Goal: Task Accomplishment & Management: Manage account settings

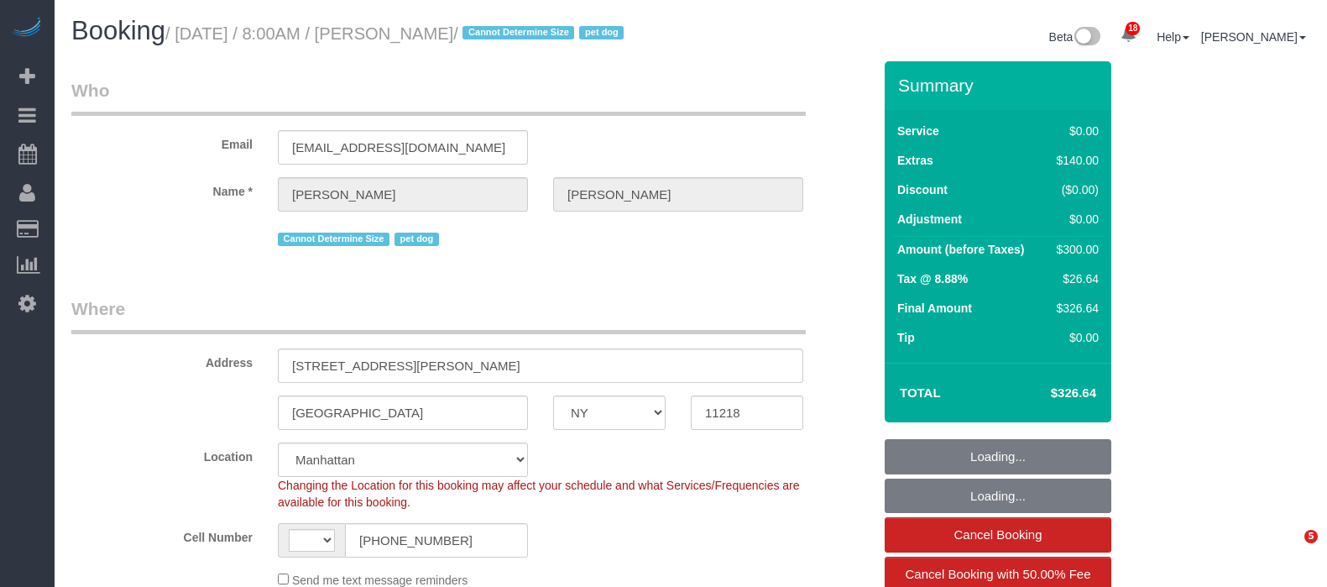
select select "NY"
select select "number:89"
select select "number:90"
select select "number:13"
select select "number:5"
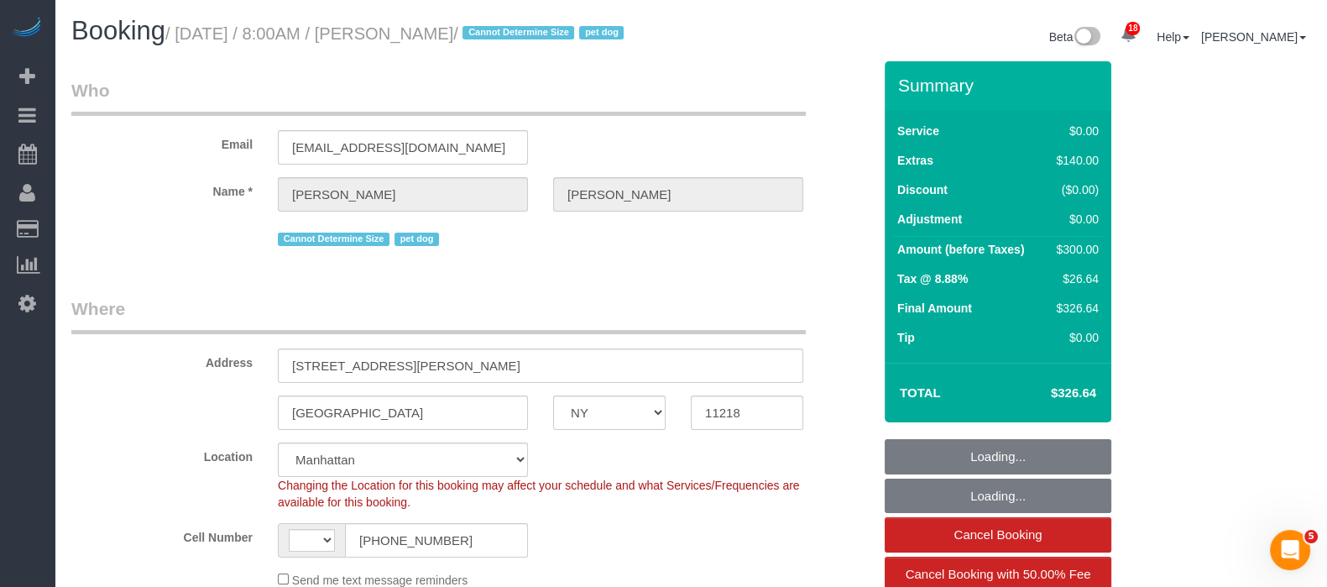
select select "string:US"
select select "object:937"
select select "spot1"
select select "string:stripe-pm_1S3gFW4VGloSiKo7aC4cIUQa"
select select "1"
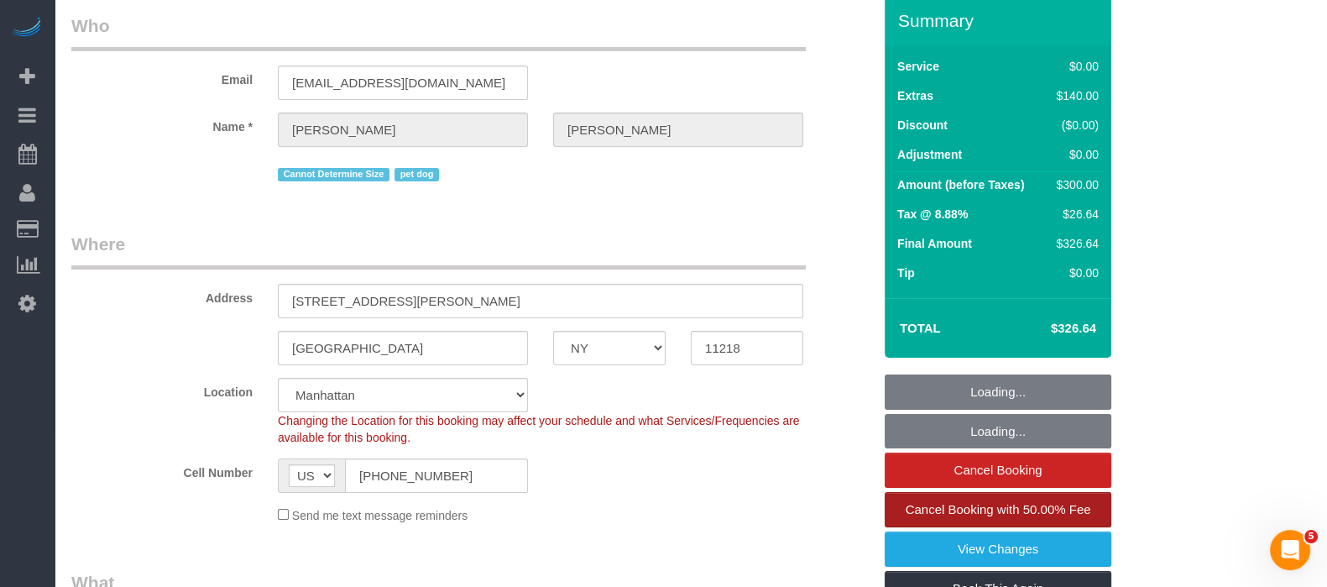
select select "object:1508"
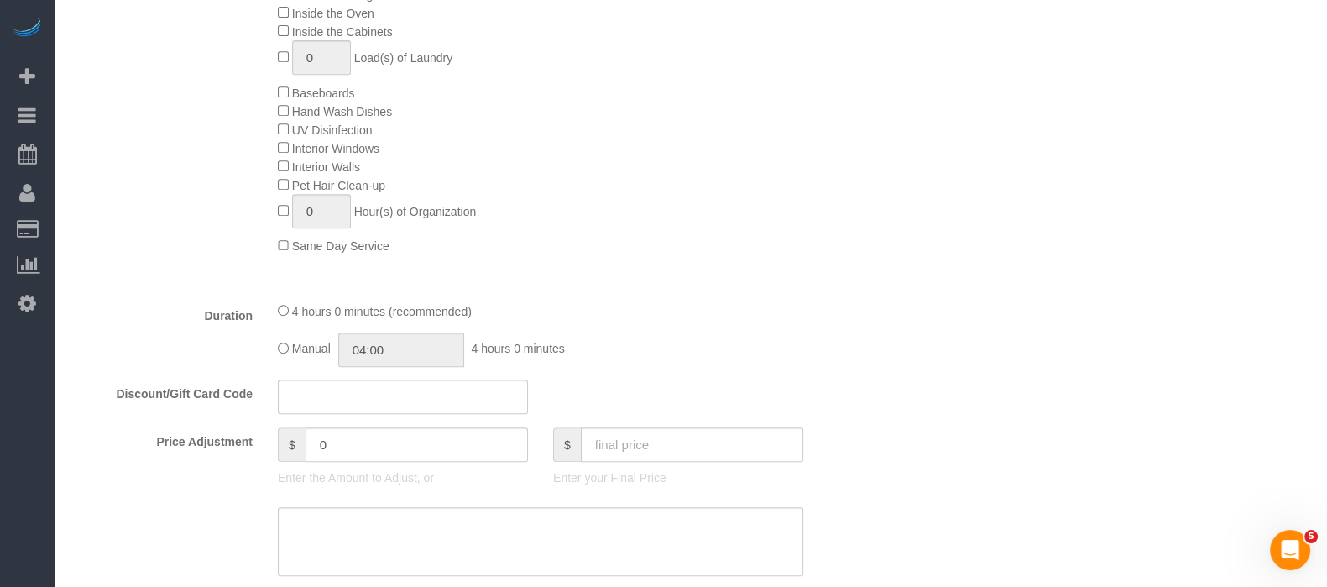
scroll to position [1363, 0]
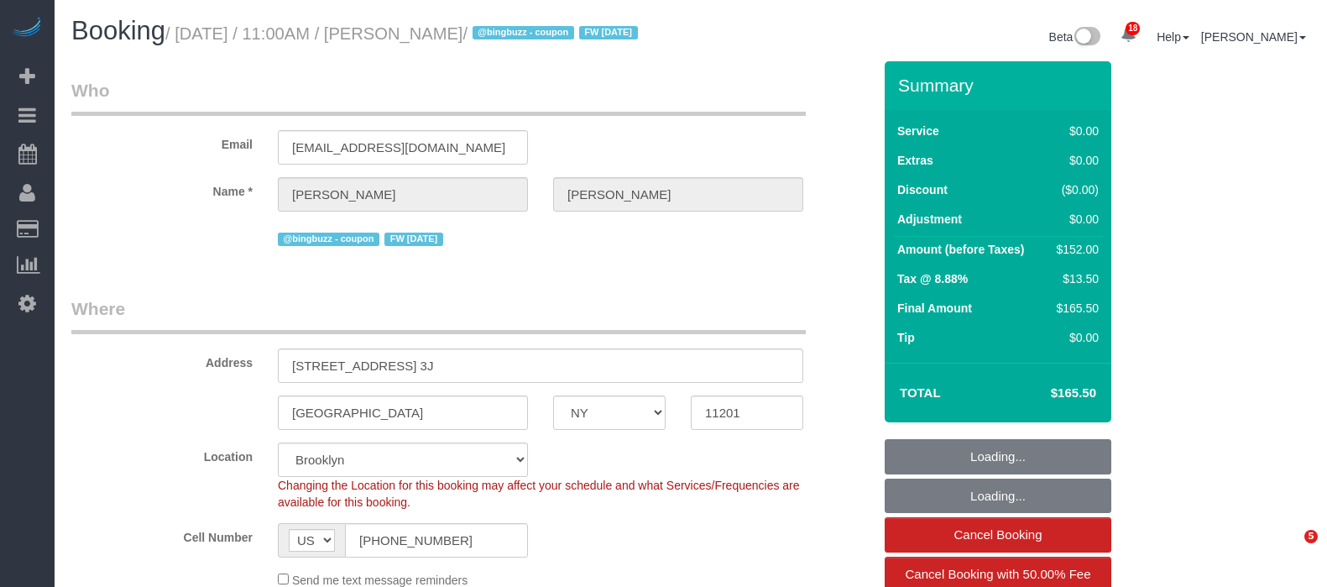
select select "NY"
select select "object:796"
select select "string:stripe-pm_1QIB3I4VGloSiKo71y7zcdOm"
select select "number:89"
select select "number:90"
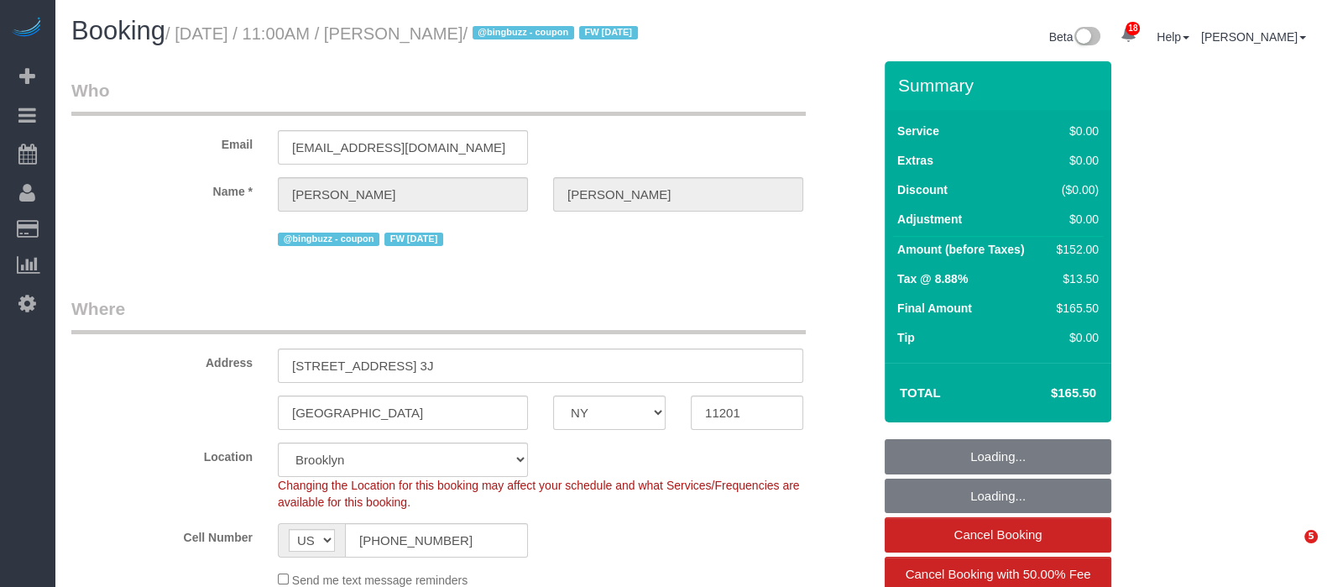
select select "number:15"
select select "number:6"
select select "spot1"
select select "2"
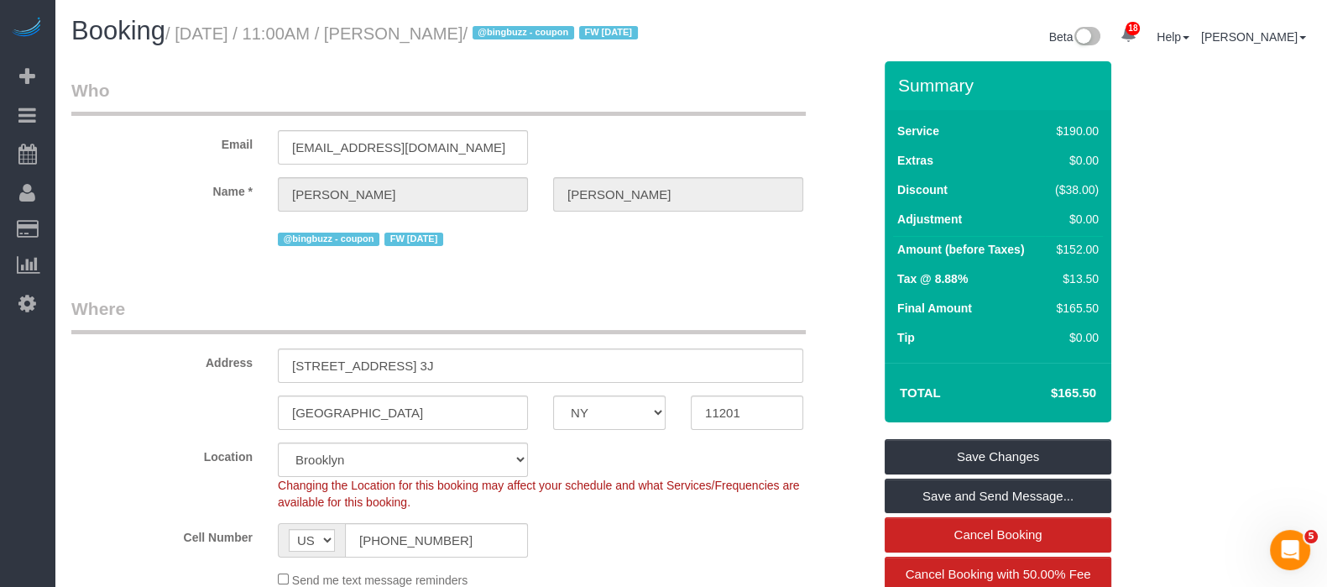
drag, startPoint x: 183, startPoint y: 35, endPoint x: 533, endPoint y: 31, distance: 350.0
click at [533, 31] on small "/ September 15, 2025 / 11:00AM / Michael Hotz / @bingbuzz - coupon FW 01/20/25" at bounding box center [403, 33] width 477 height 18
copy small "September 15, 2025 / 11:00AM / Michael Hotz"
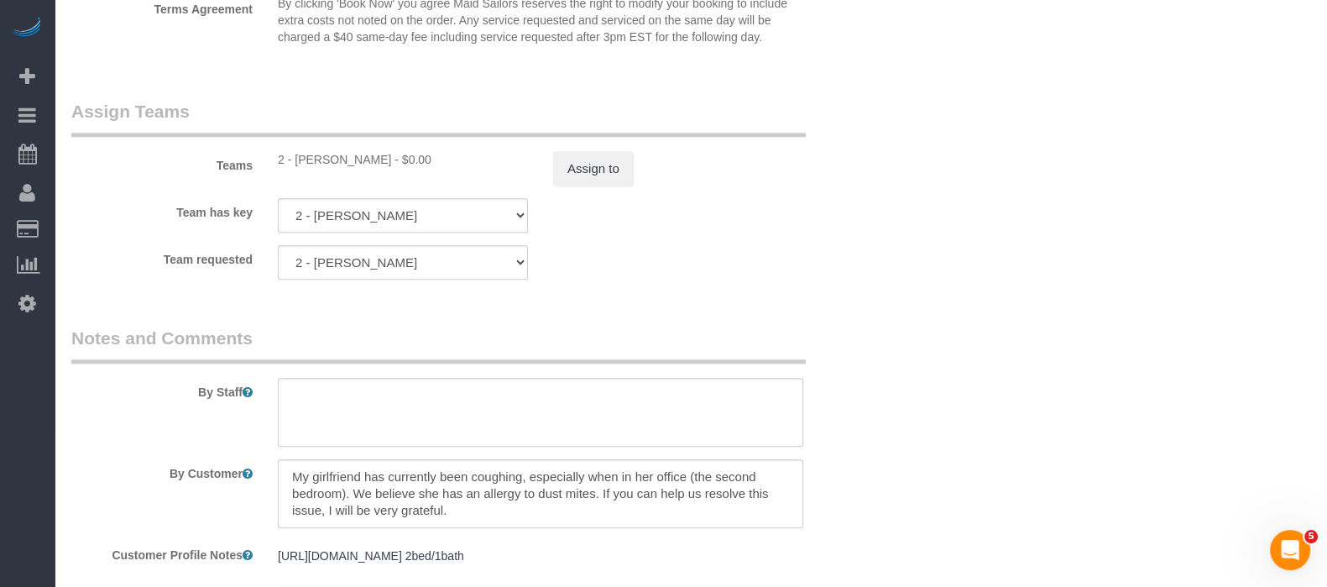
scroll to position [2308, 0]
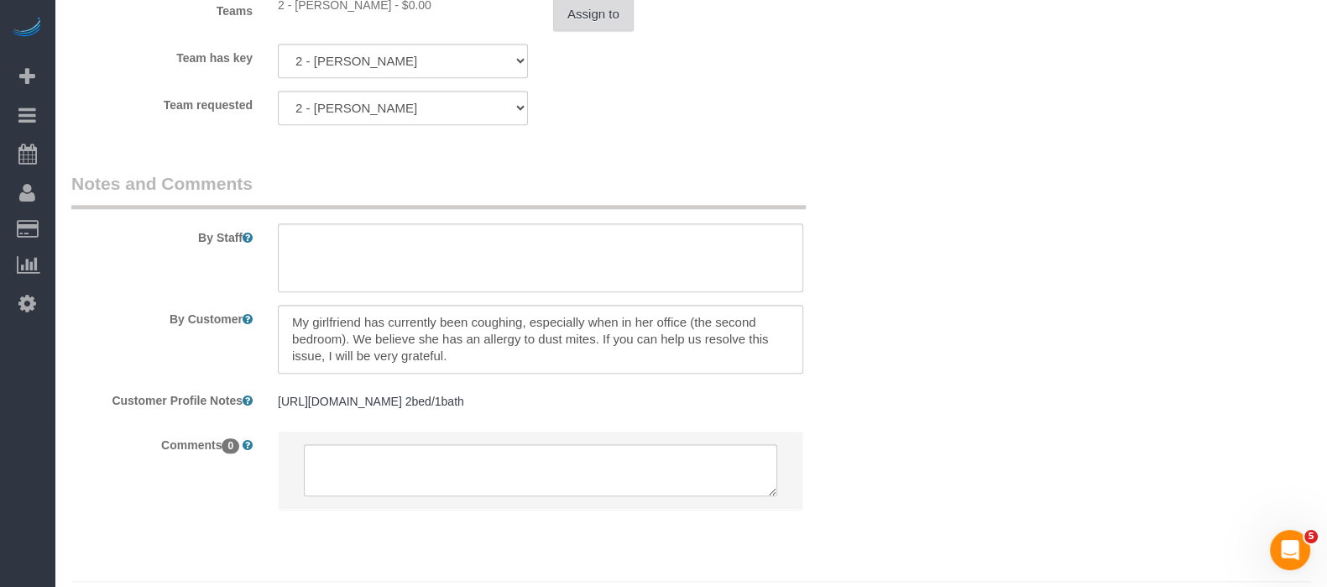
click at [590, 32] on button "Assign to" at bounding box center [593, 14] width 81 height 35
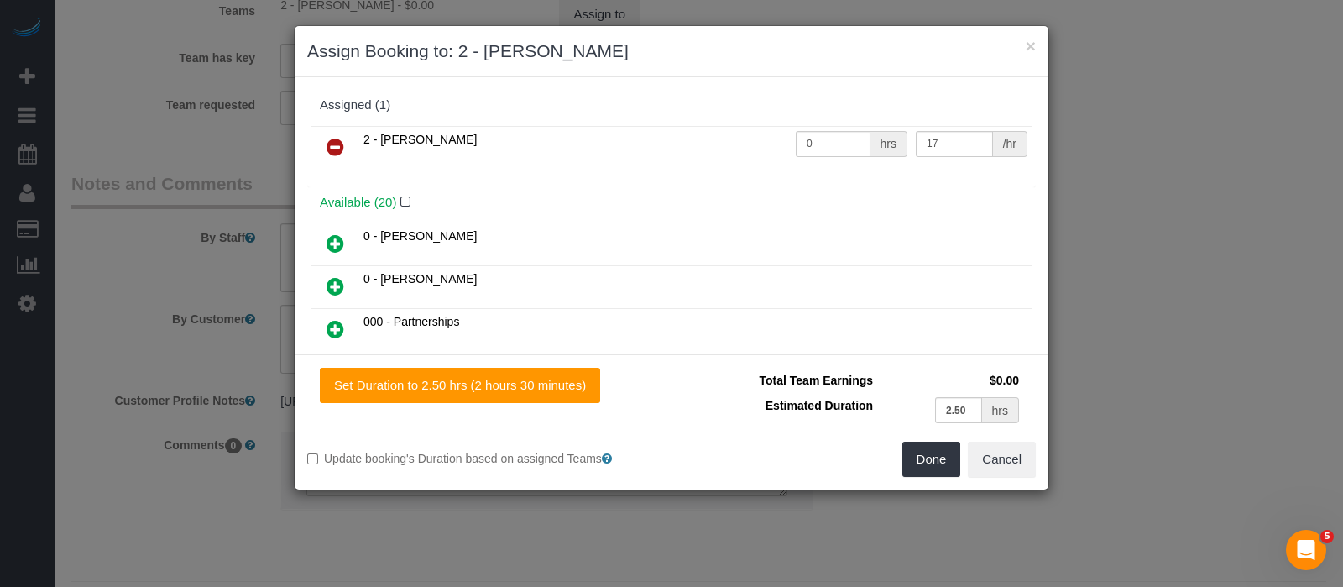
drag, startPoint x: 329, startPoint y: 144, endPoint x: 352, endPoint y: 145, distance: 23.6
click at [329, 143] on icon at bounding box center [335, 147] width 18 height 20
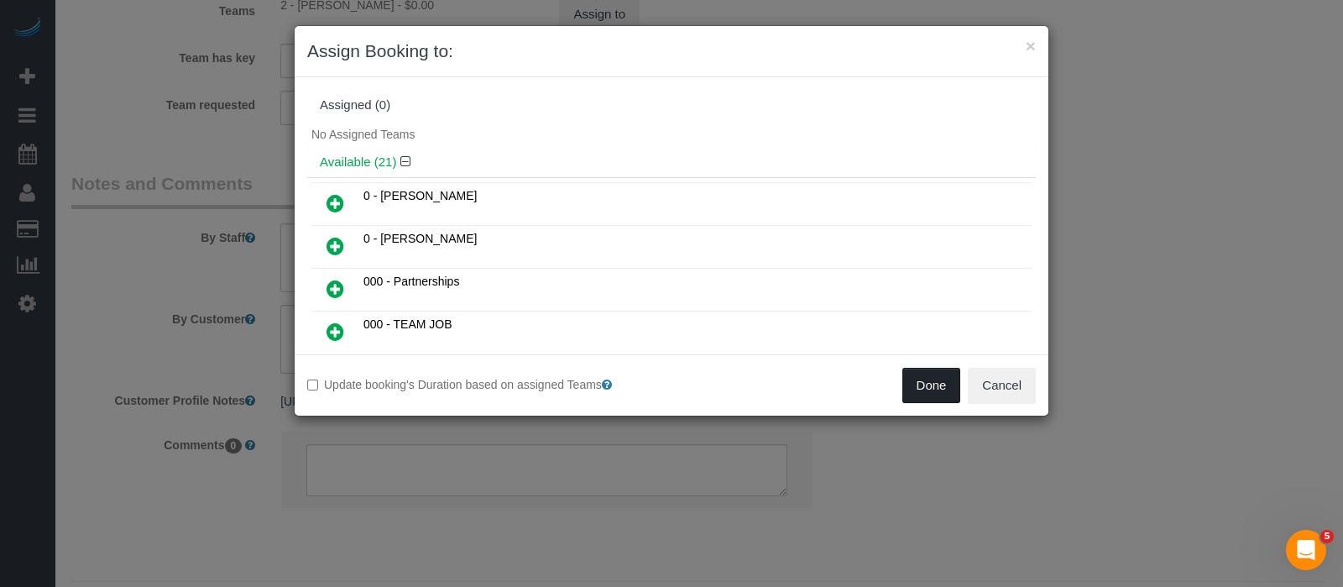
drag, startPoint x: 919, startPoint y: 390, endPoint x: 888, endPoint y: 384, distance: 31.6
click at [919, 389] on button "Done" at bounding box center [931, 385] width 59 height 35
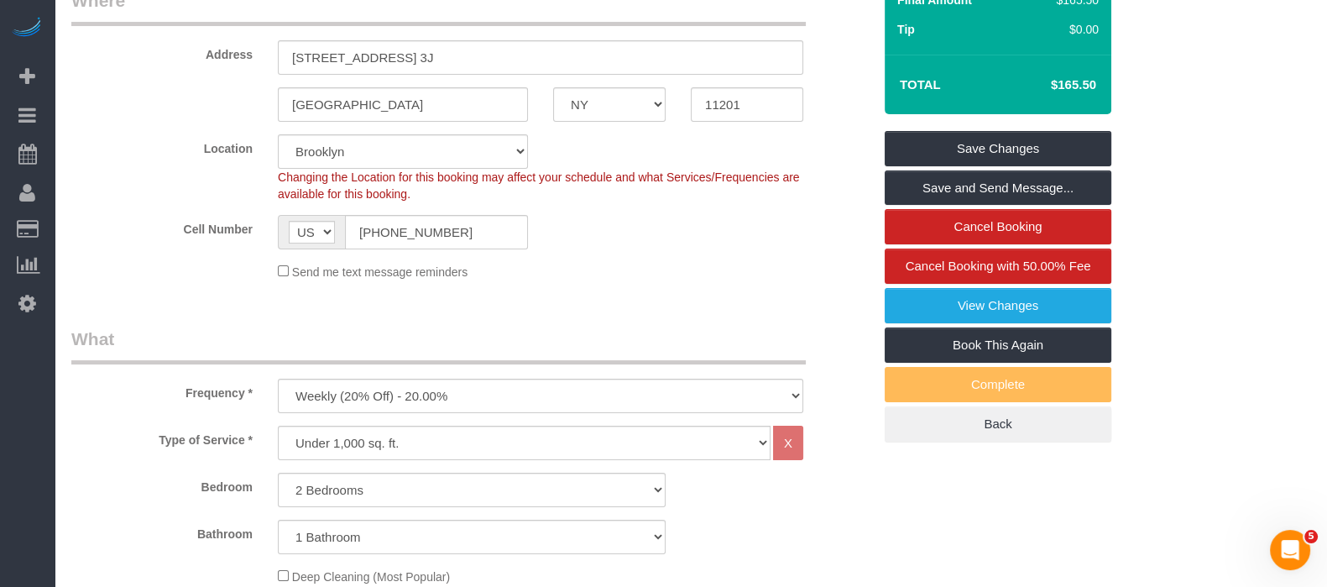
scroll to position [209, 0]
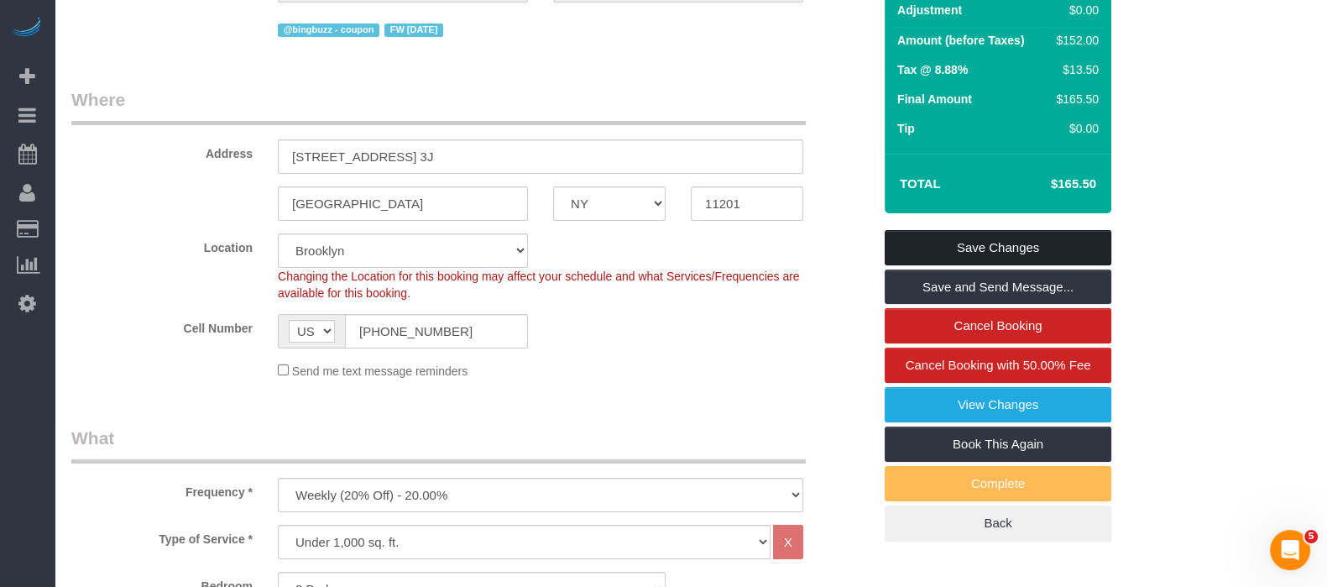
click at [1025, 258] on link "Save Changes" at bounding box center [998, 247] width 227 height 35
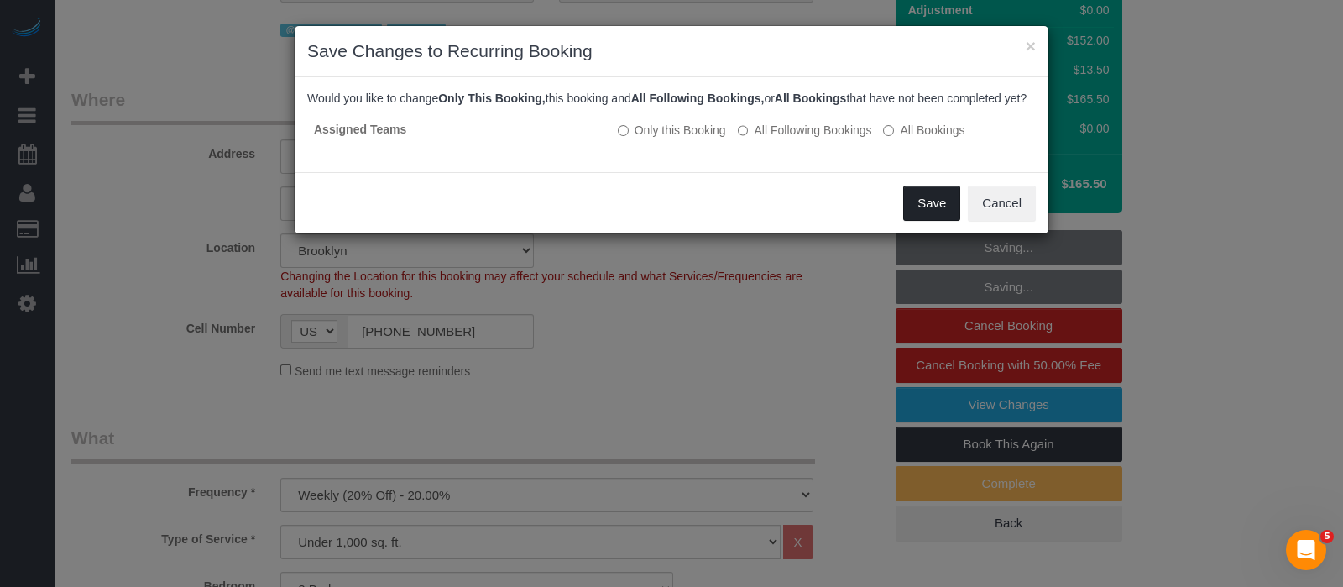
click at [936, 211] on button "Save" at bounding box center [931, 202] width 57 height 35
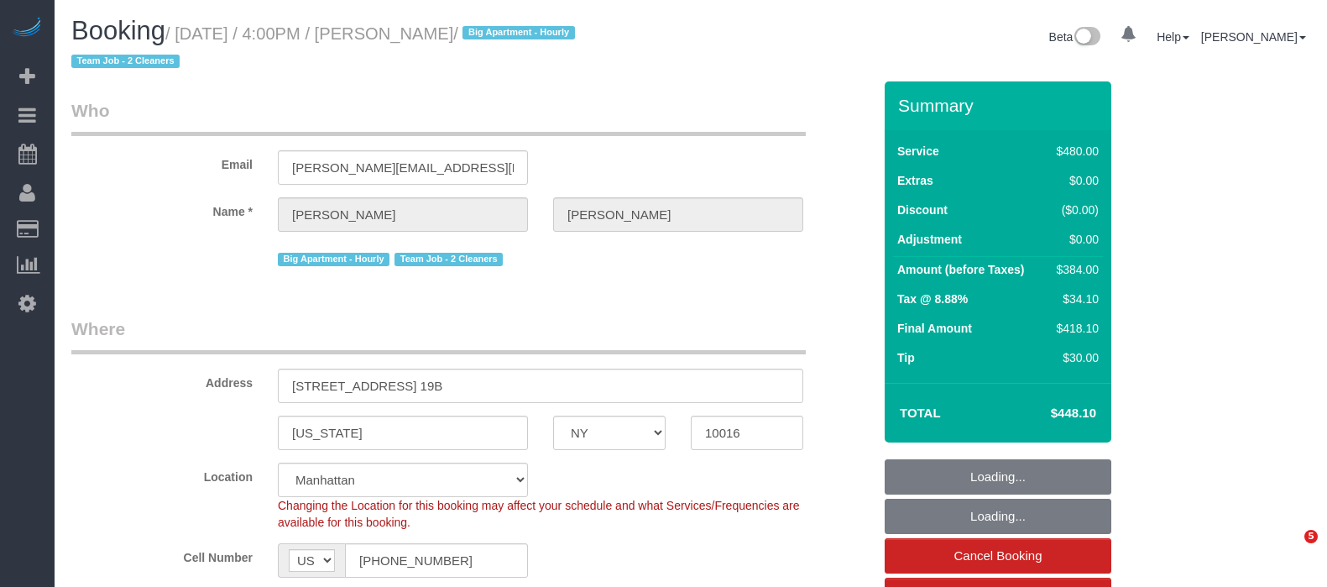
select select "NY"
select select "2"
select select "180"
select select "string:stripe-pm_1QmmDe4VGloSiKo7qN6Zl7hg"
select select "object:879"
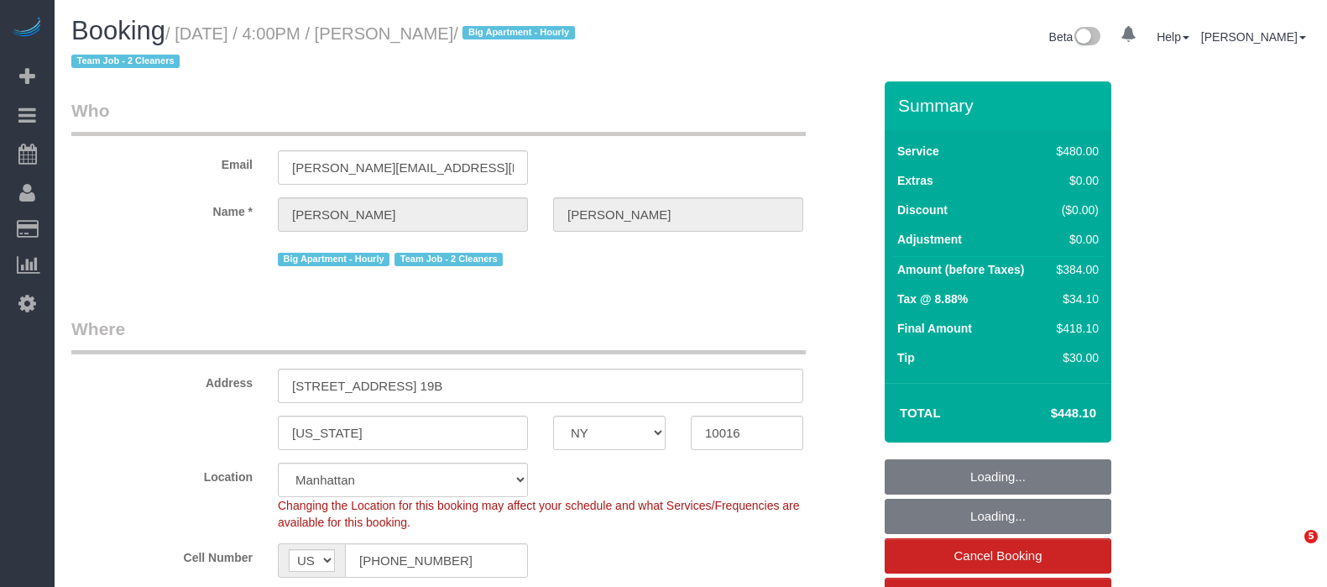
select select "spot1"
select select "number:89"
select select "number:90"
select select "number:15"
select select "number:5"
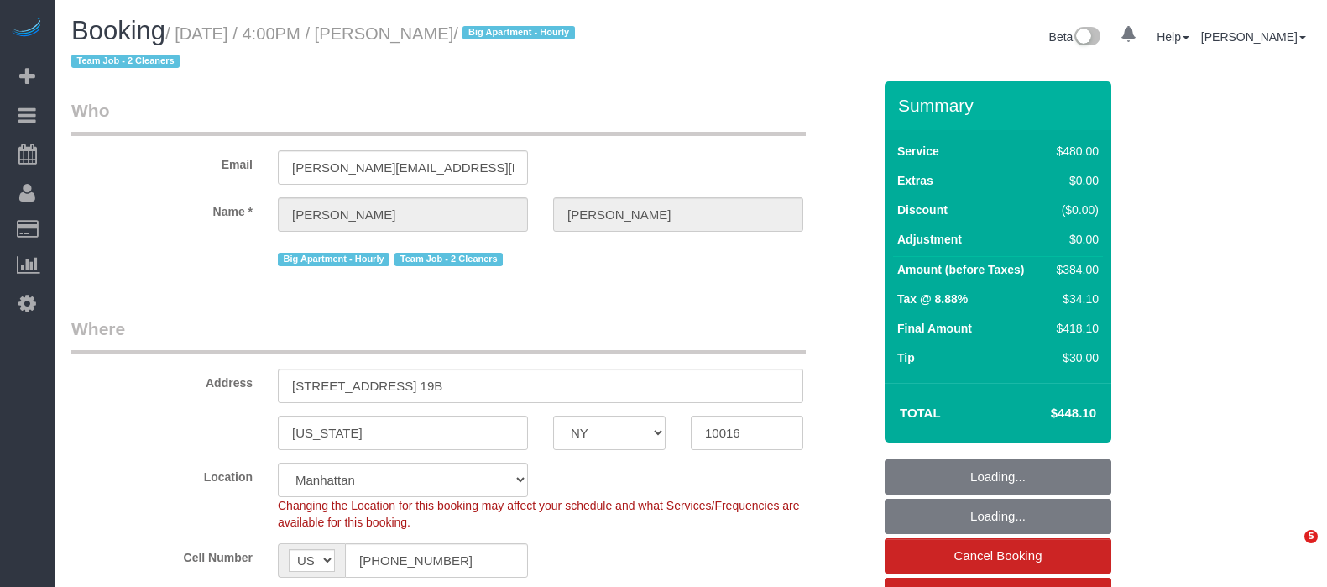
select select "object:1461"
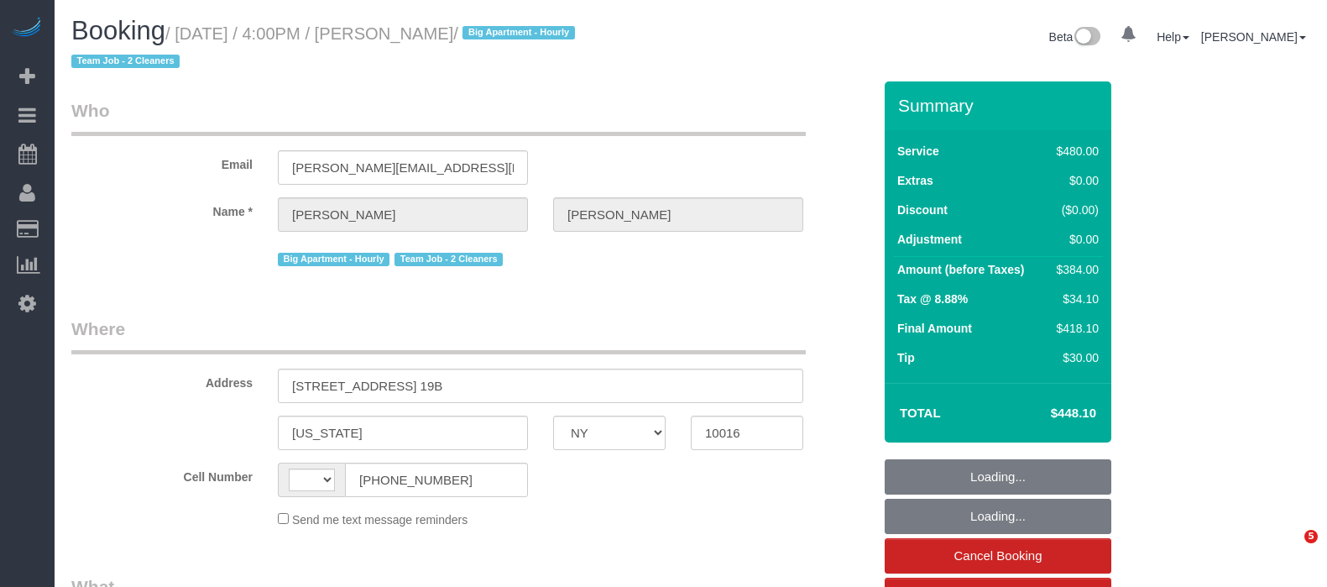
select select "NY"
select select "string:US"
select select "object:796"
select select "2"
select select "180"
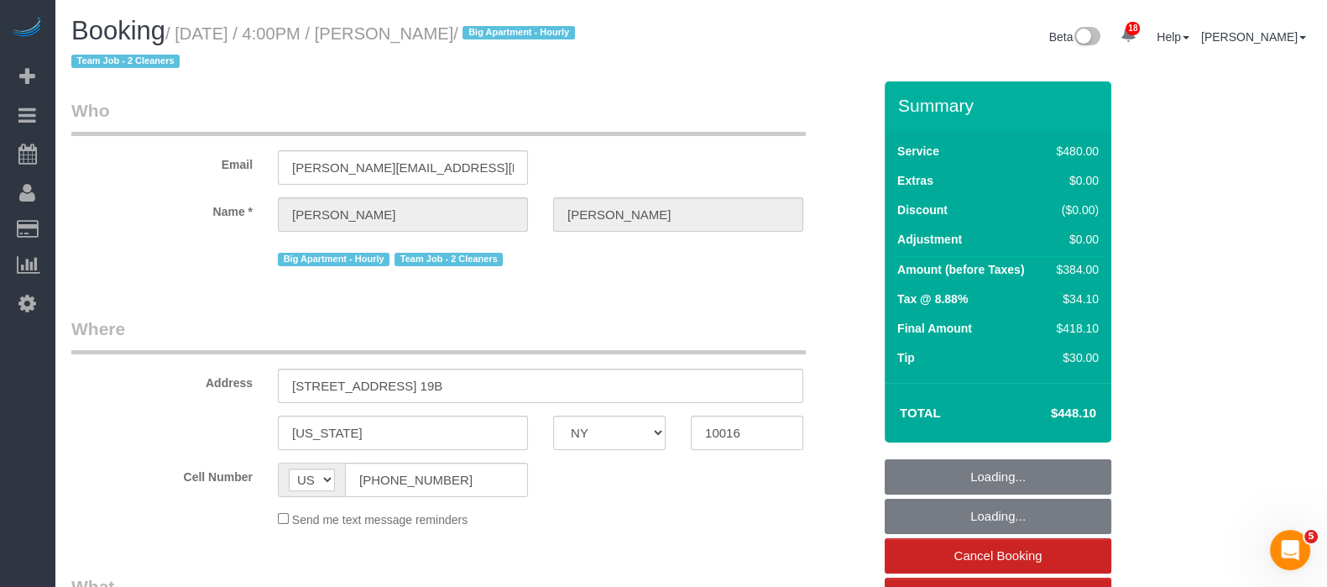
select select "number:89"
select select "number:90"
select select "number:15"
select select "number:5"
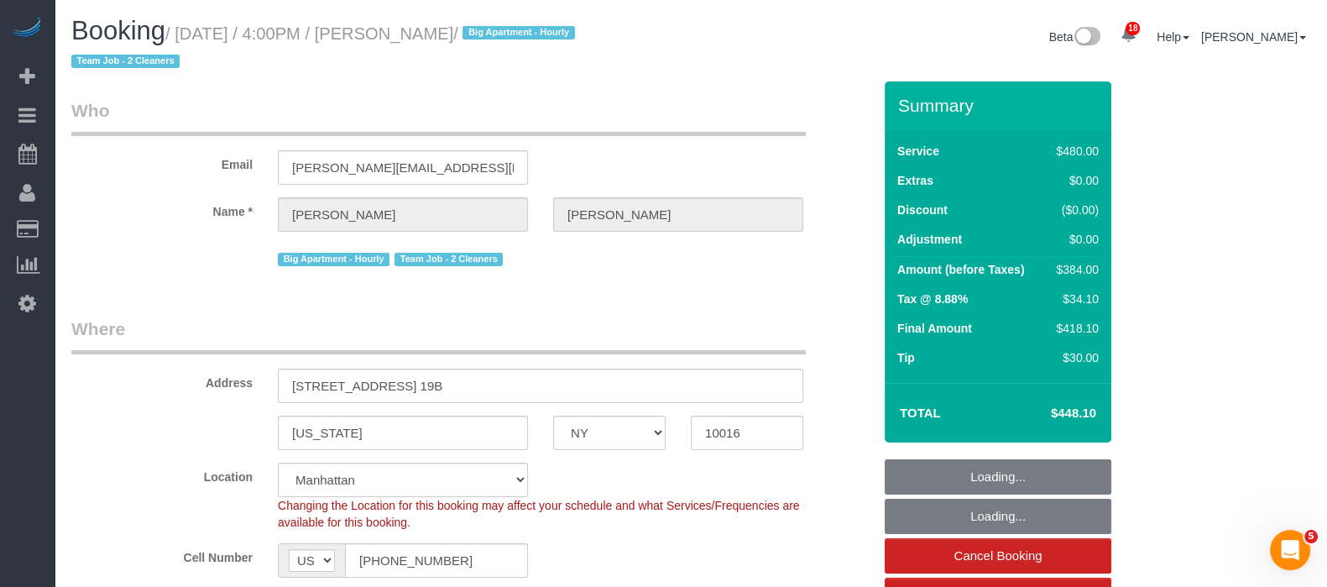
select select "string:stripe-pm_1QmmDe4VGloSiKo7qN6Zl7hg"
select select "spot1"
select select "object:1461"
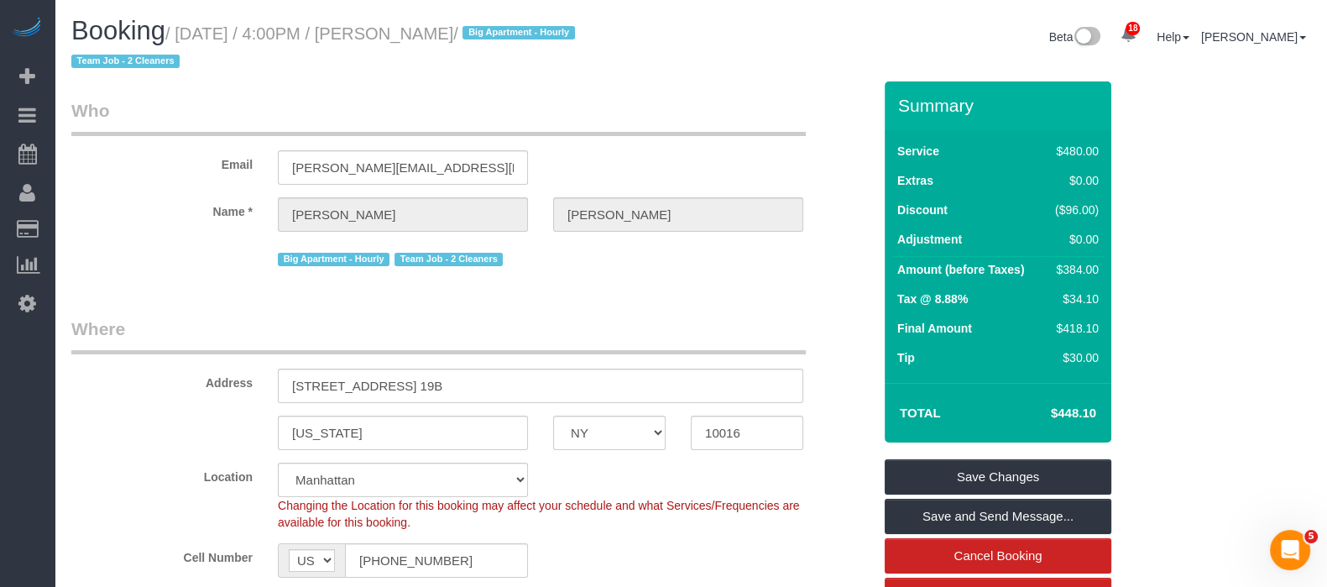
drag, startPoint x: 178, startPoint y: 29, endPoint x: 513, endPoint y: 29, distance: 334.8
click at [513, 29] on small "/ September 14, 2025 / 4:00PM / Leigh Fisch / Big Apartment - Hourly Team Job -…" at bounding box center [325, 47] width 509 height 47
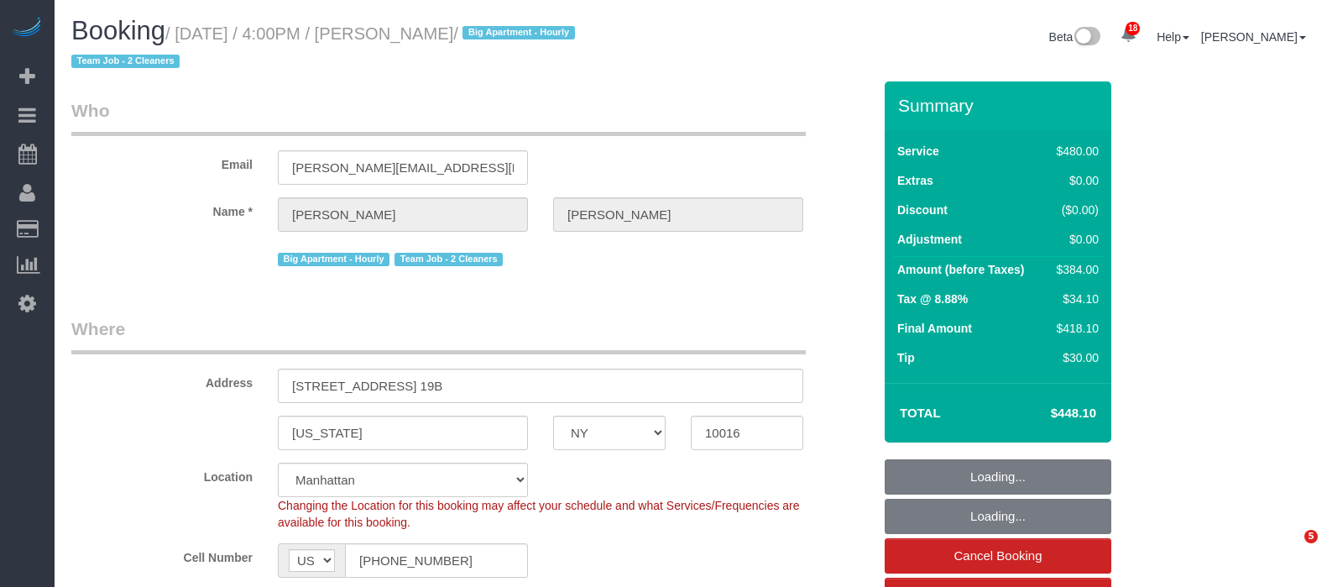
select select "NY"
select select "2"
select select "180"
select select "object:1461"
select select "string:stripe-pm_1QmmDe4VGloSiKo7qN6Zl7hg"
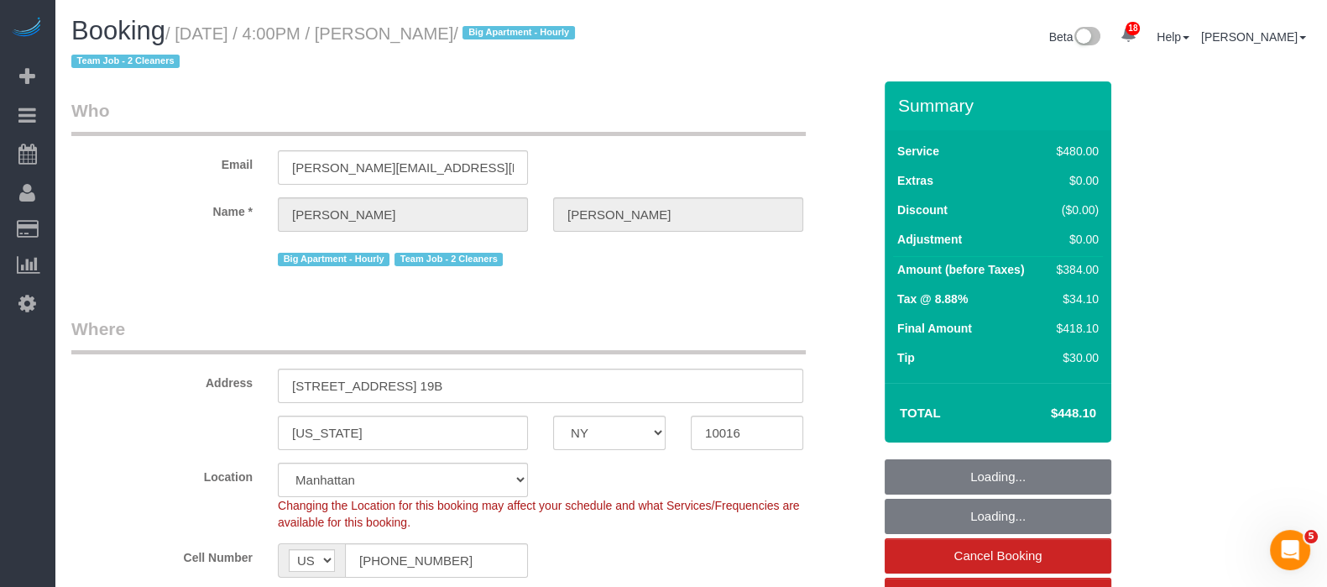
select select "number:89"
select select "number:90"
select select "number:15"
select select "number:5"
select select "spot1"
